Goal: Navigation & Orientation: Find specific page/section

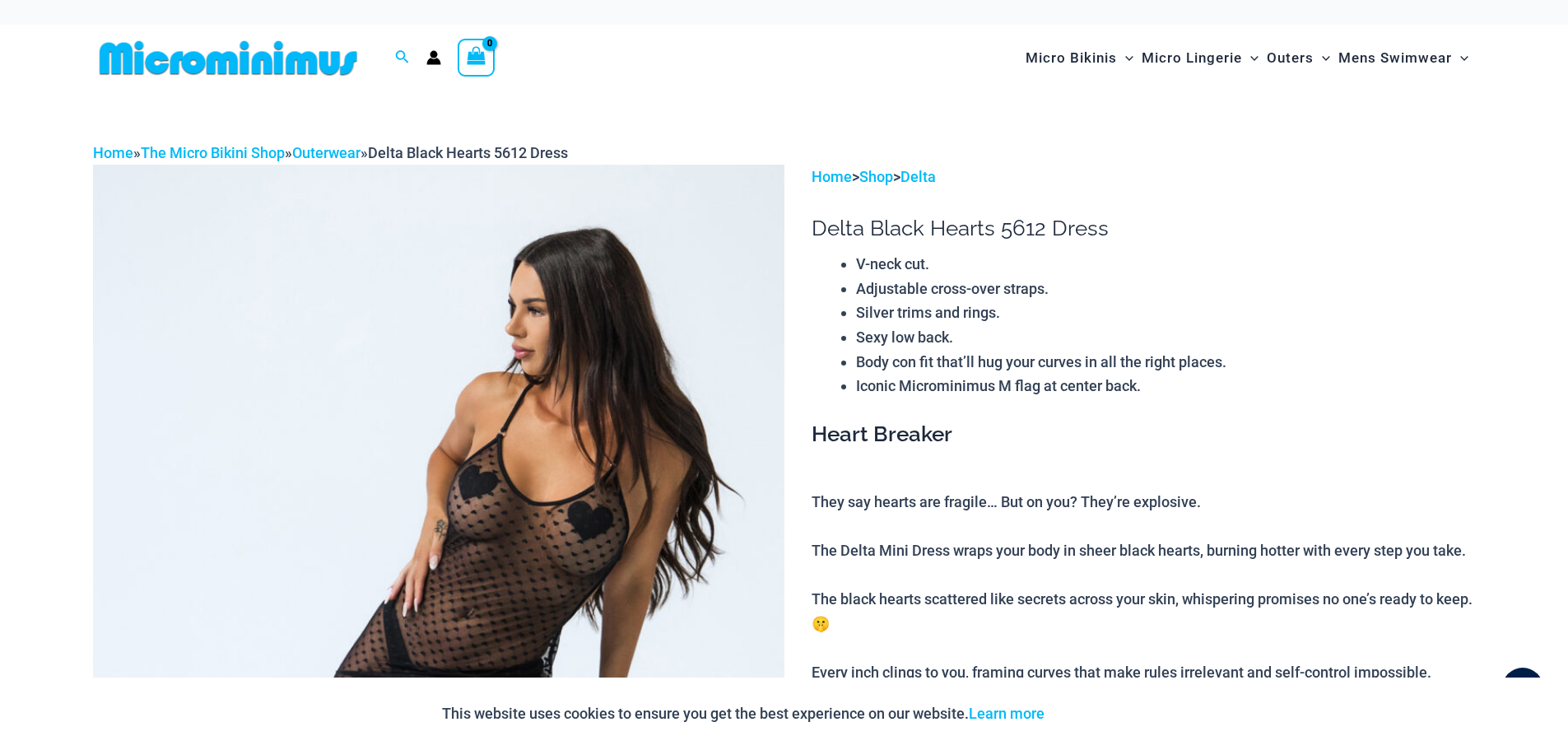
click at [198, 62] on img at bounding box center [228, 58] width 270 height 37
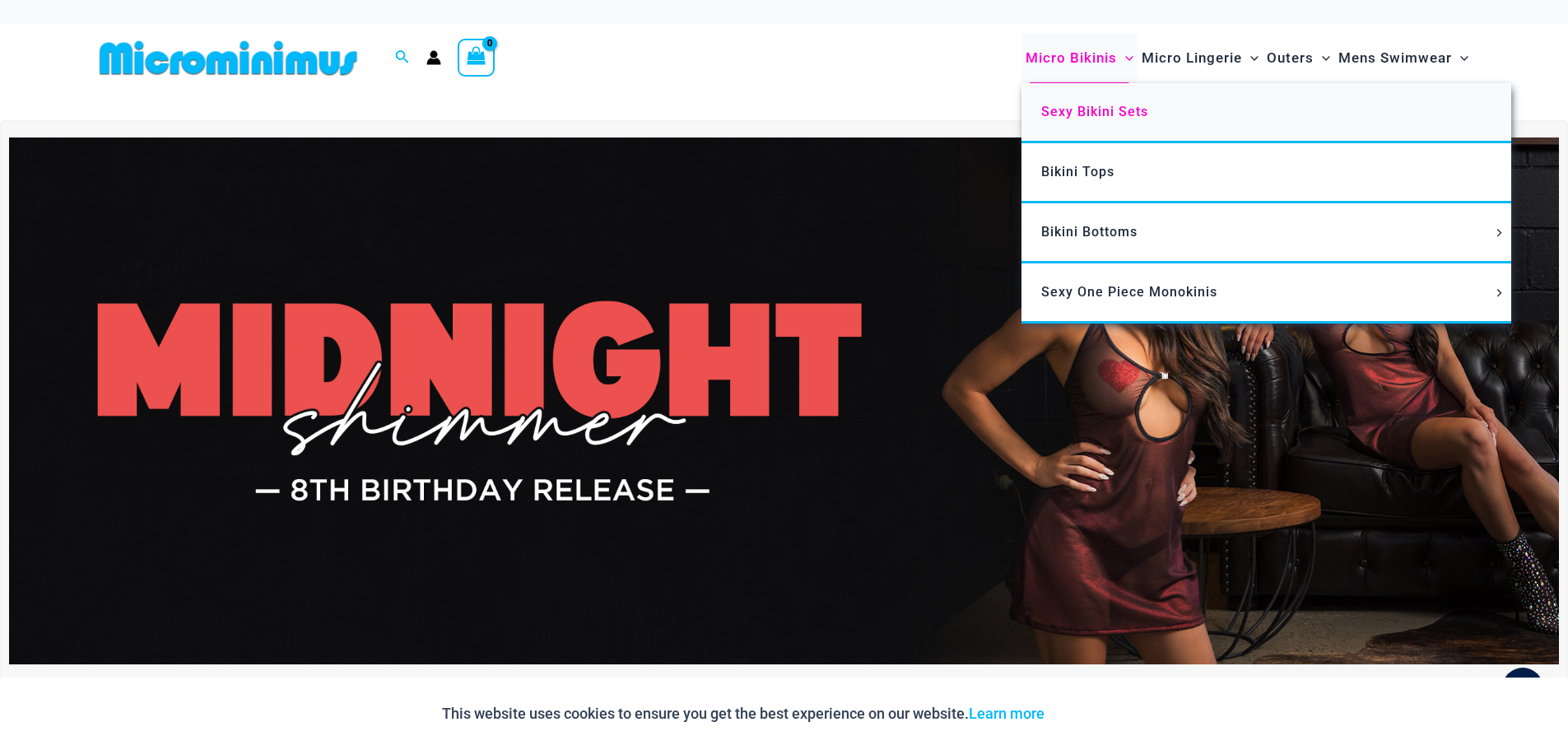
click at [1063, 114] on span "Sexy Bikini Sets" at bounding box center [1094, 111] width 107 height 15
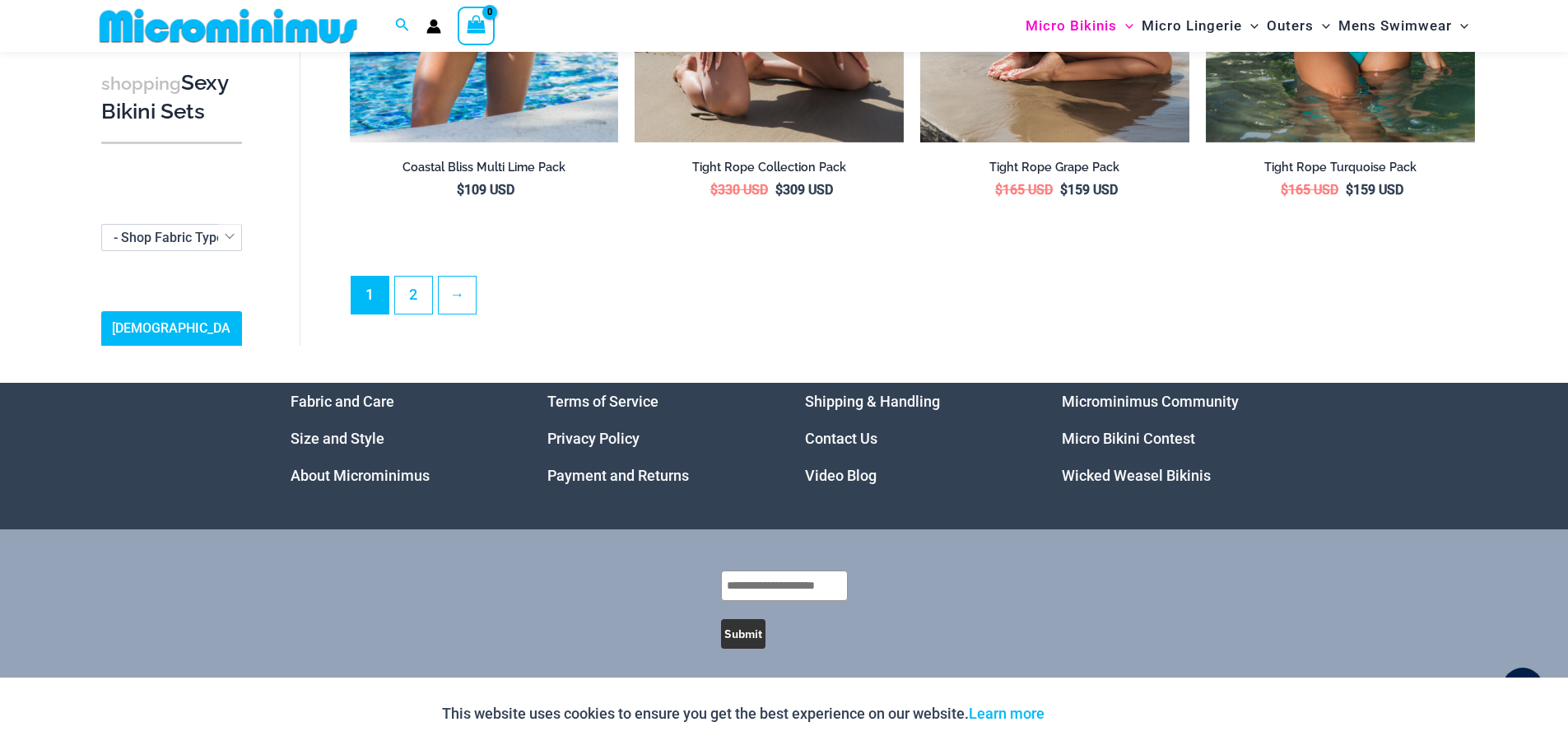
scroll to position [4097, 0]
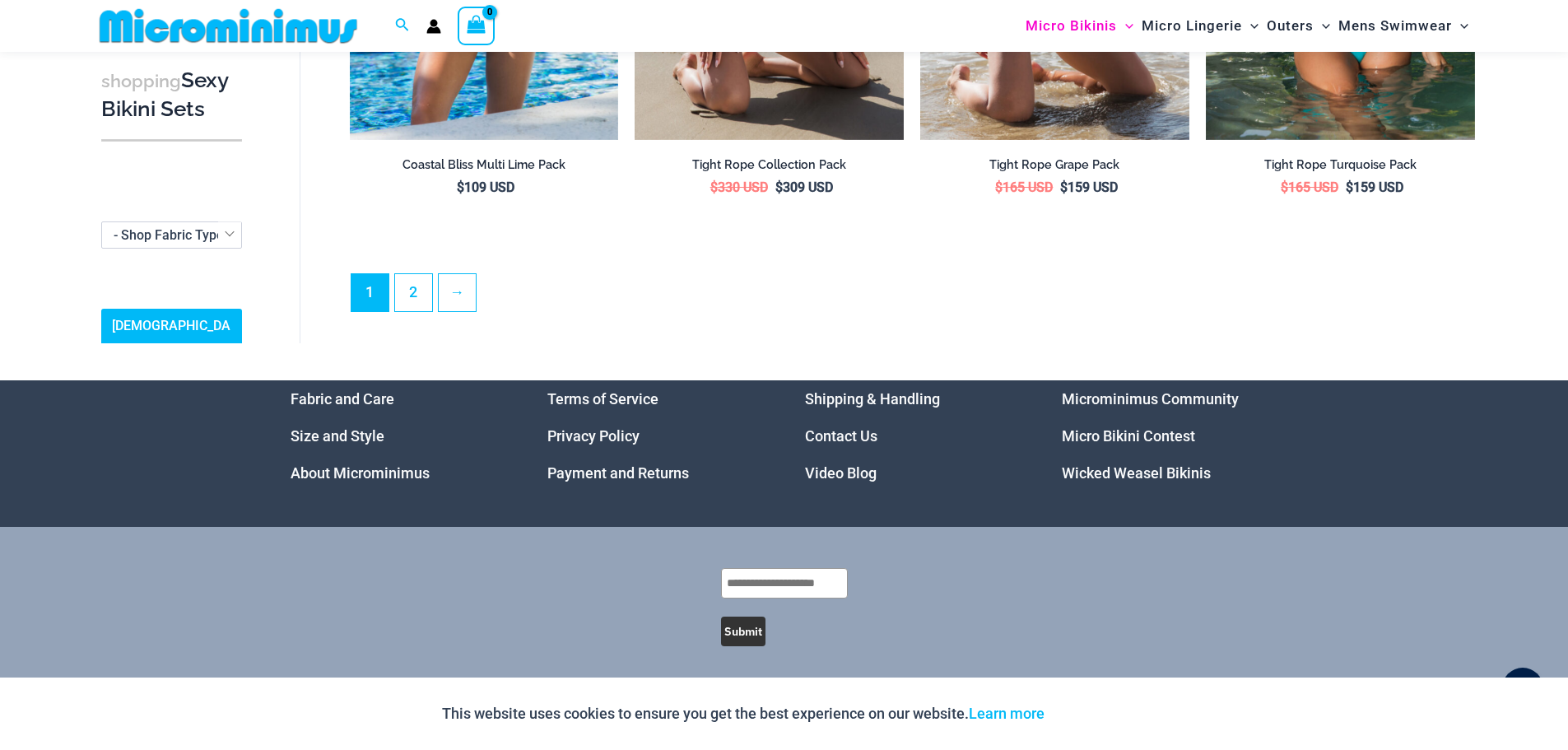
click at [1131, 390] on link "Microminimus Community" at bounding box center [1150, 398] width 177 height 17
